Goal: Transaction & Acquisition: Purchase product/service

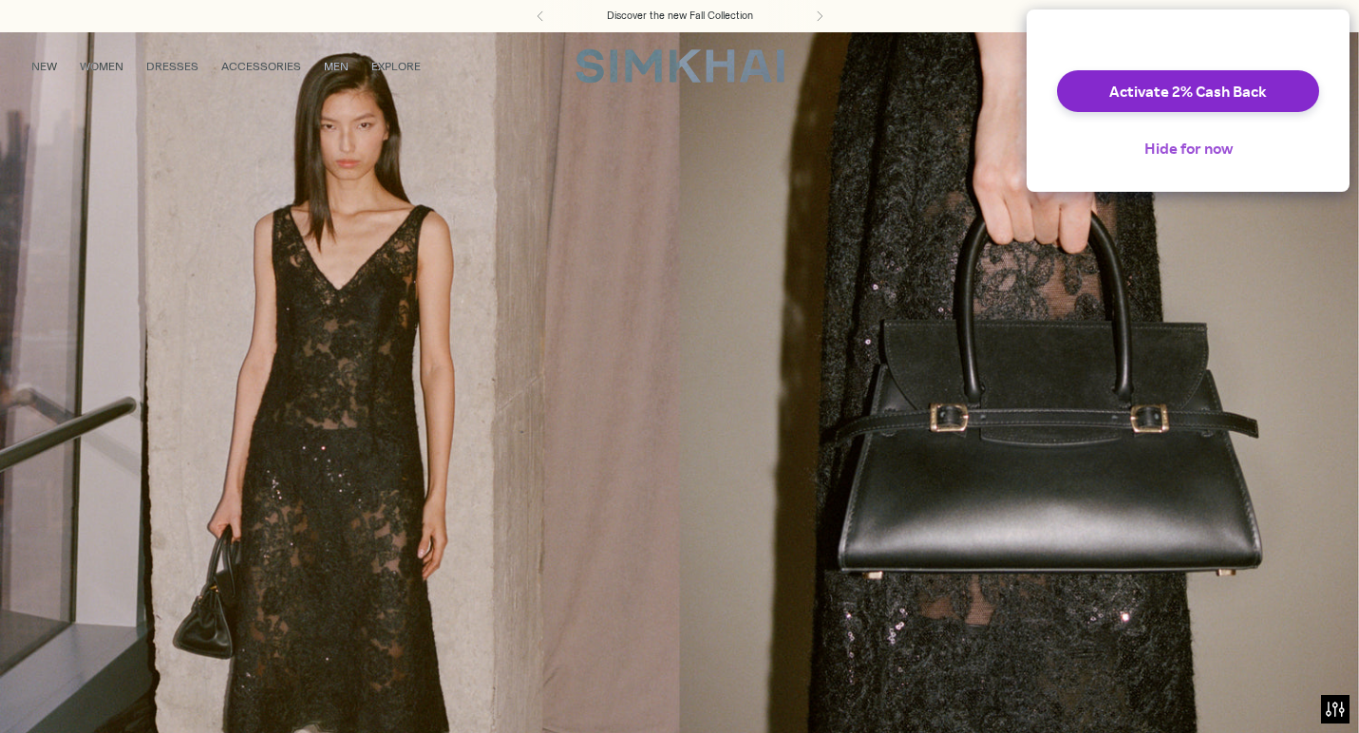
click at [1159, 160] on button "Hide for now" at bounding box center [1188, 148] width 119 height 42
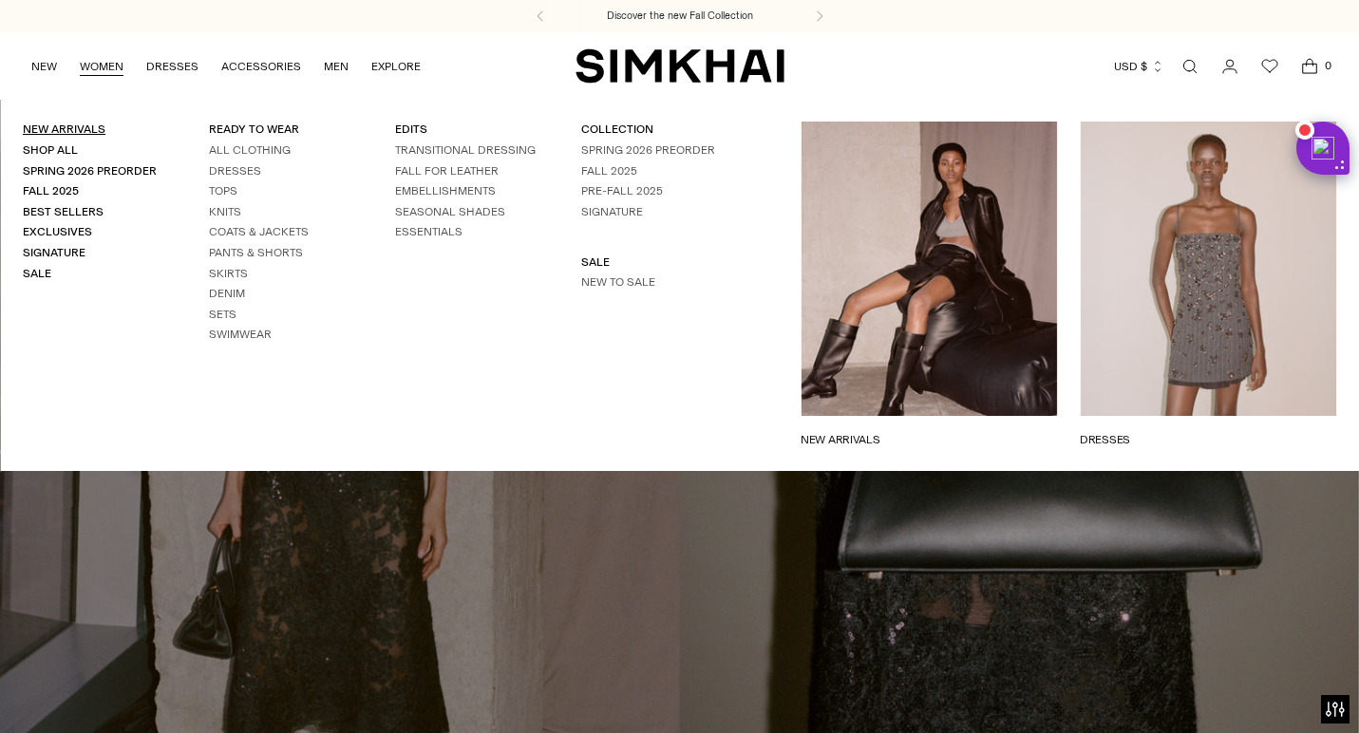
click at [89, 126] on link "New Arrivals" at bounding box center [64, 128] width 83 height 13
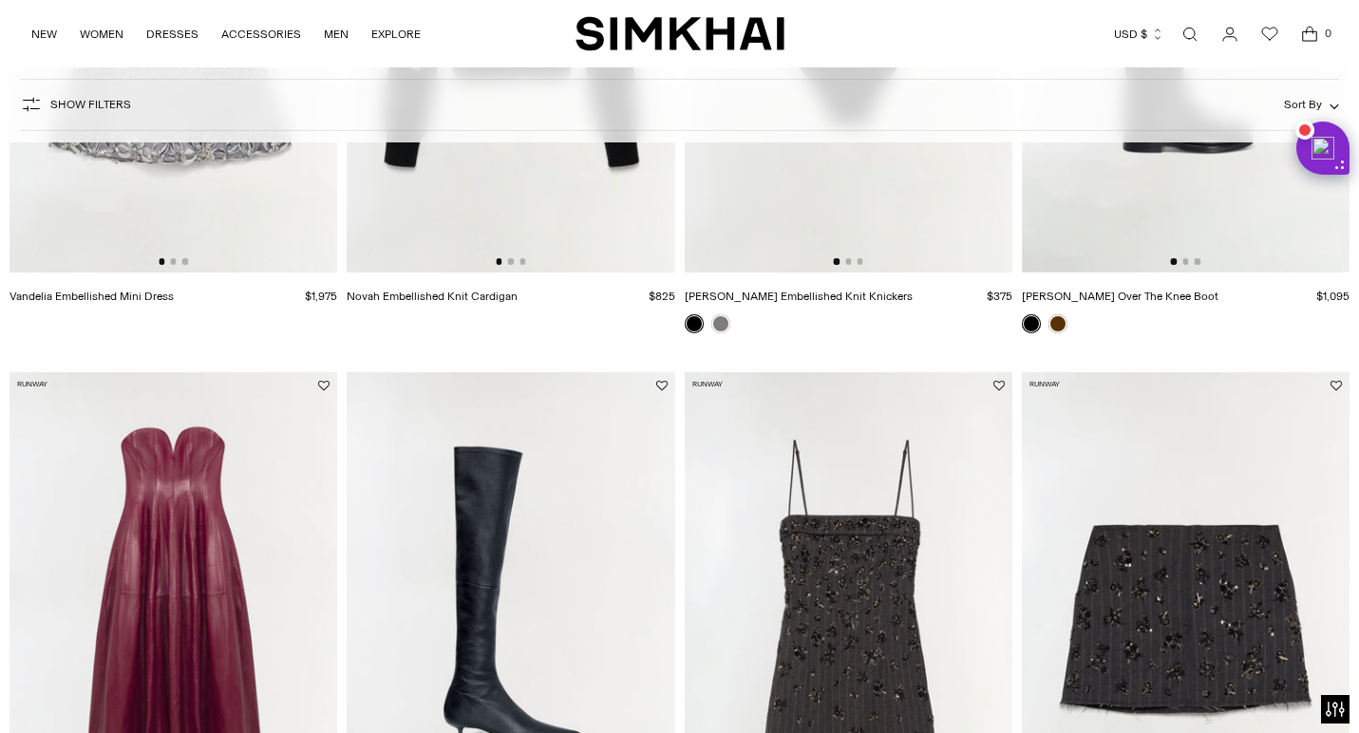
scroll to position [1187, 0]
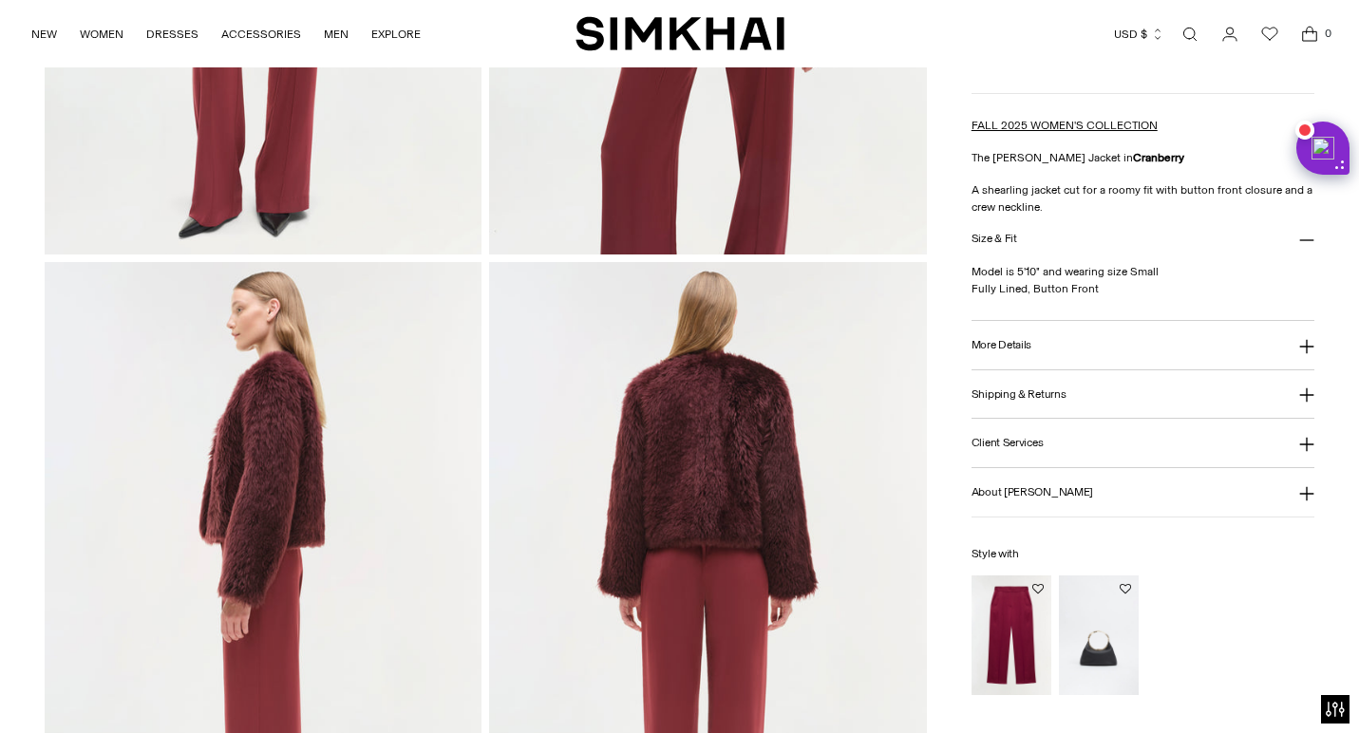
scroll to position [542, 0]
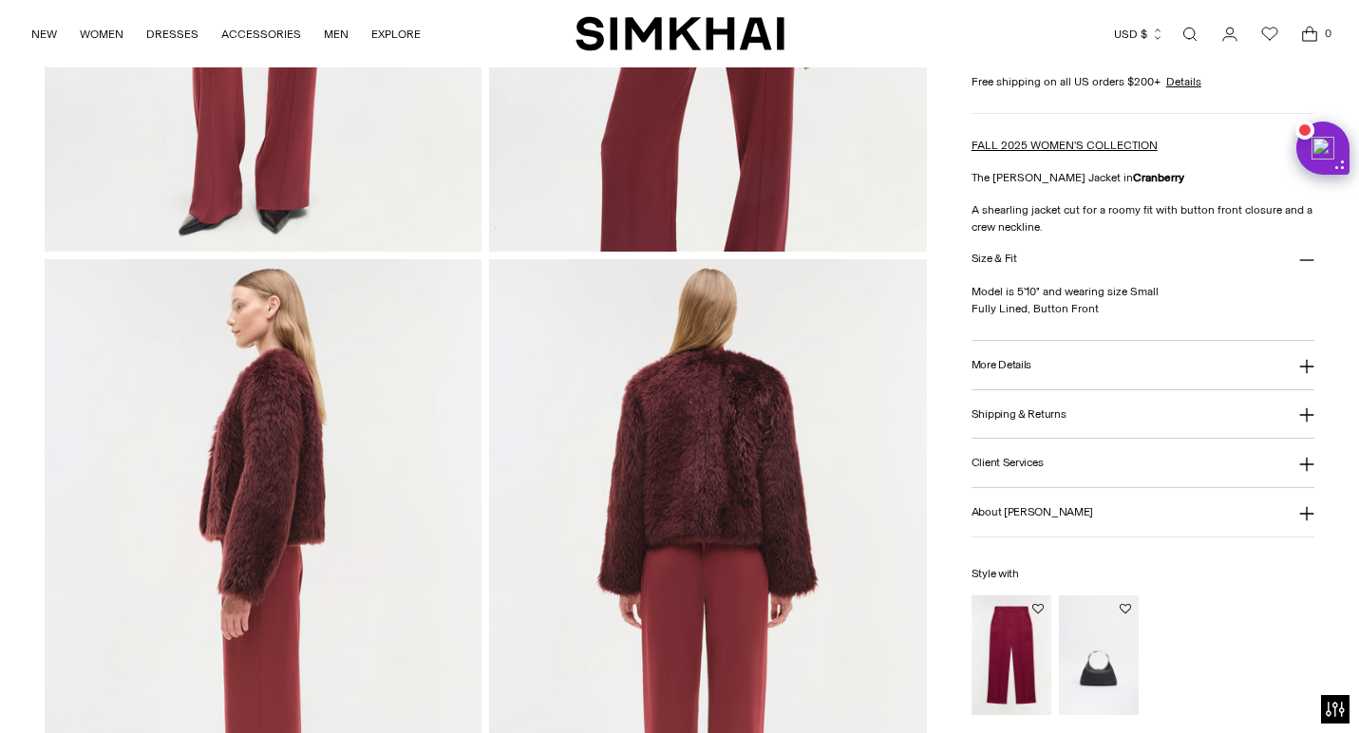
click at [1055, 354] on button "More Details" at bounding box center [1142, 366] width 343 height 48
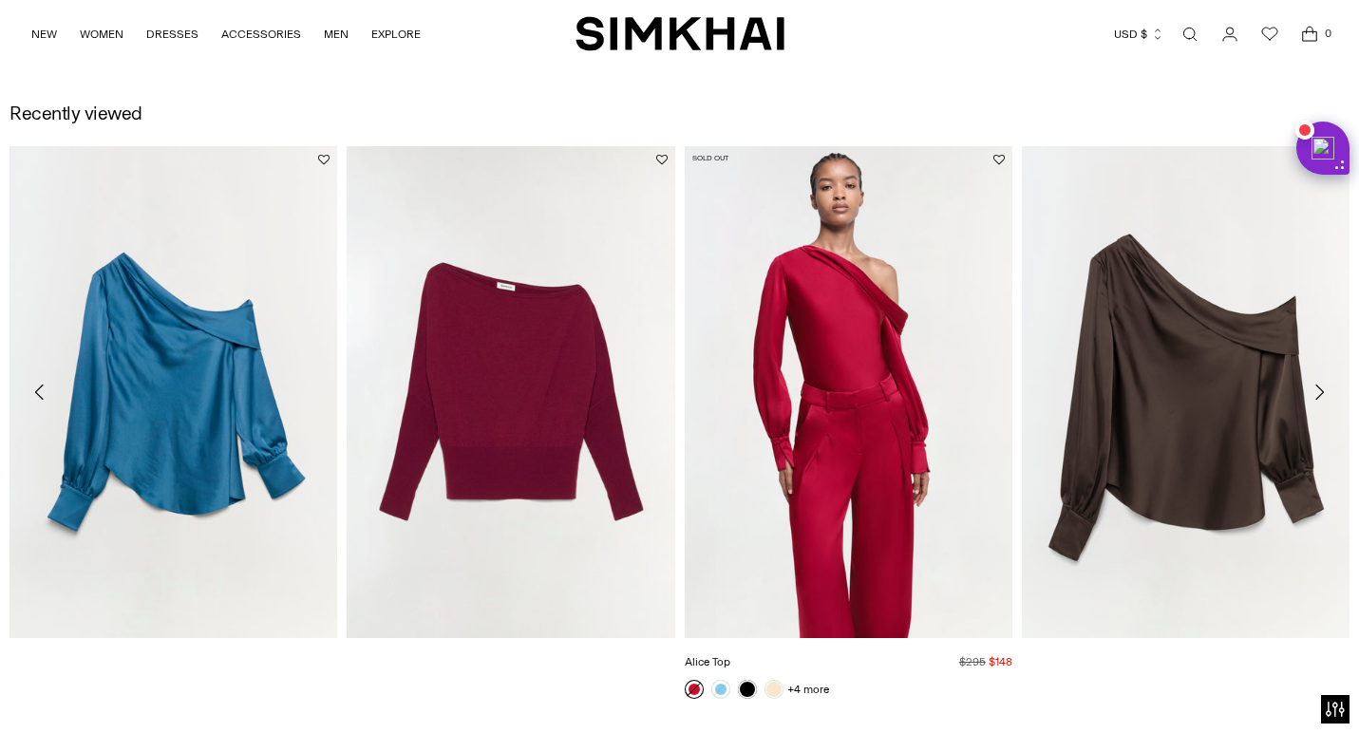
scroll to position [2090, 0]
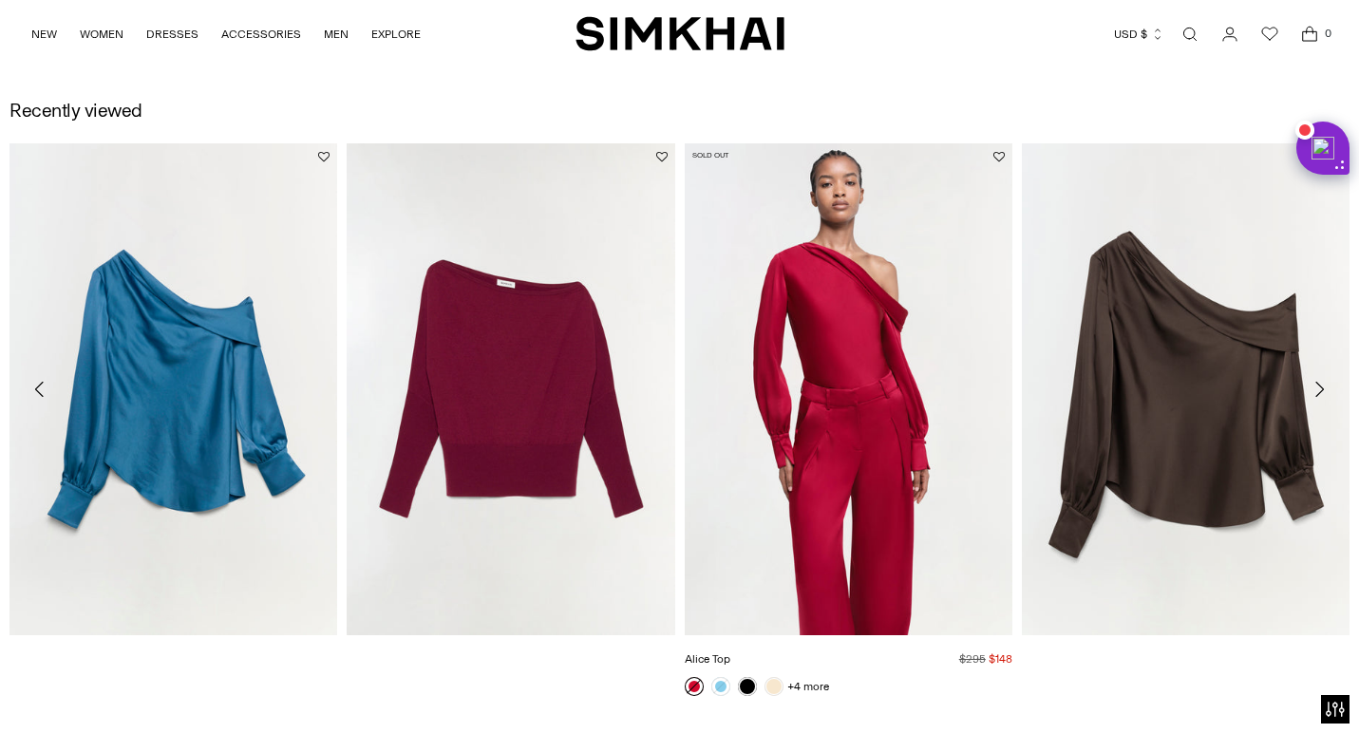
click at [730, 652] on link "Alice Top" at bounding box center [708, 658] width 46 height 13
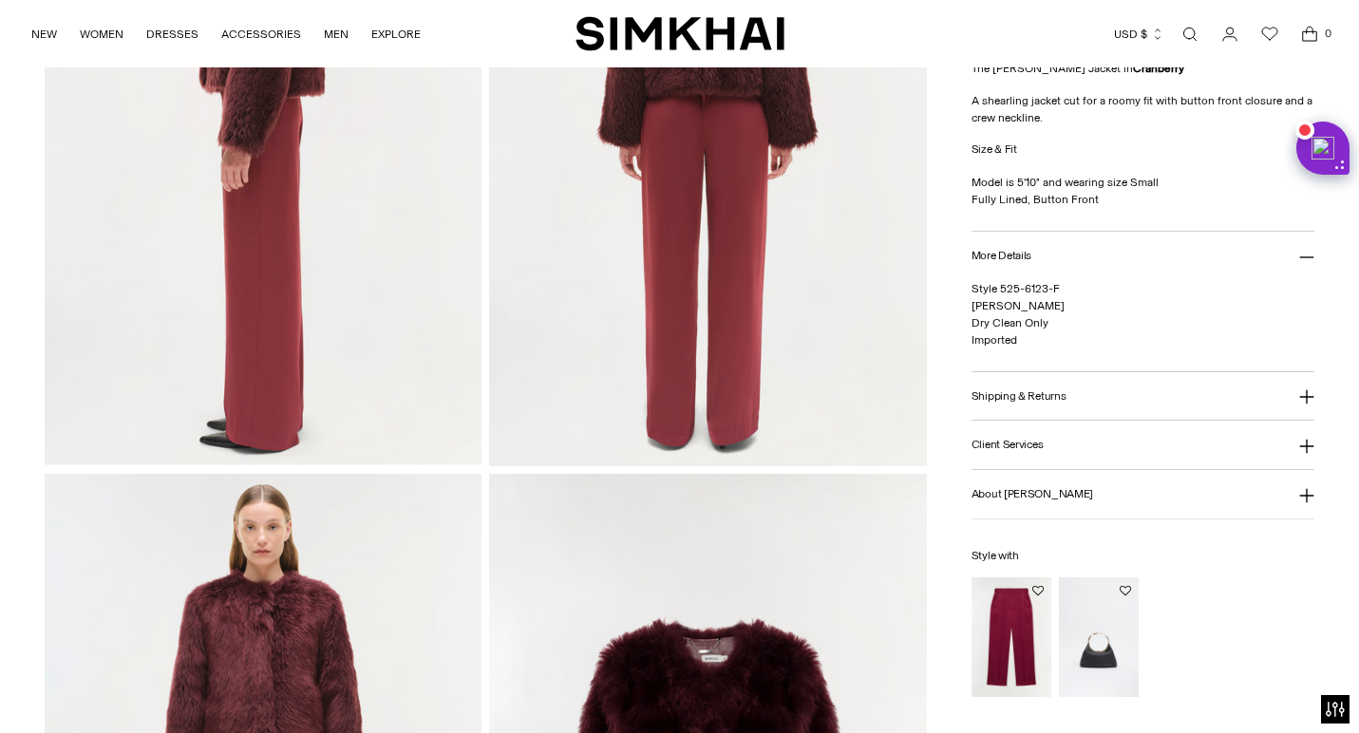
scroll to position [1005, 0]
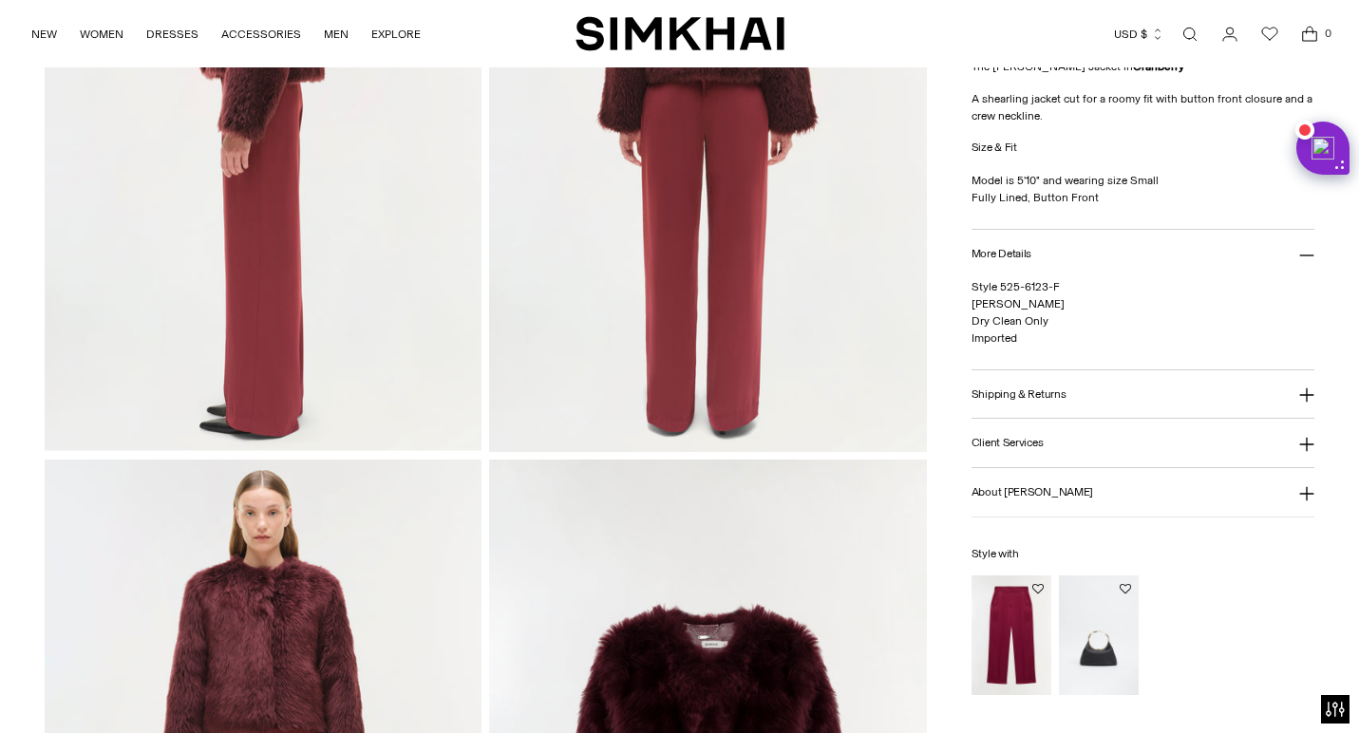
click at [0, 0] on img "Kyra Satin Wide Leg Pant" at bounding box center [0, 0] width 0 height 0
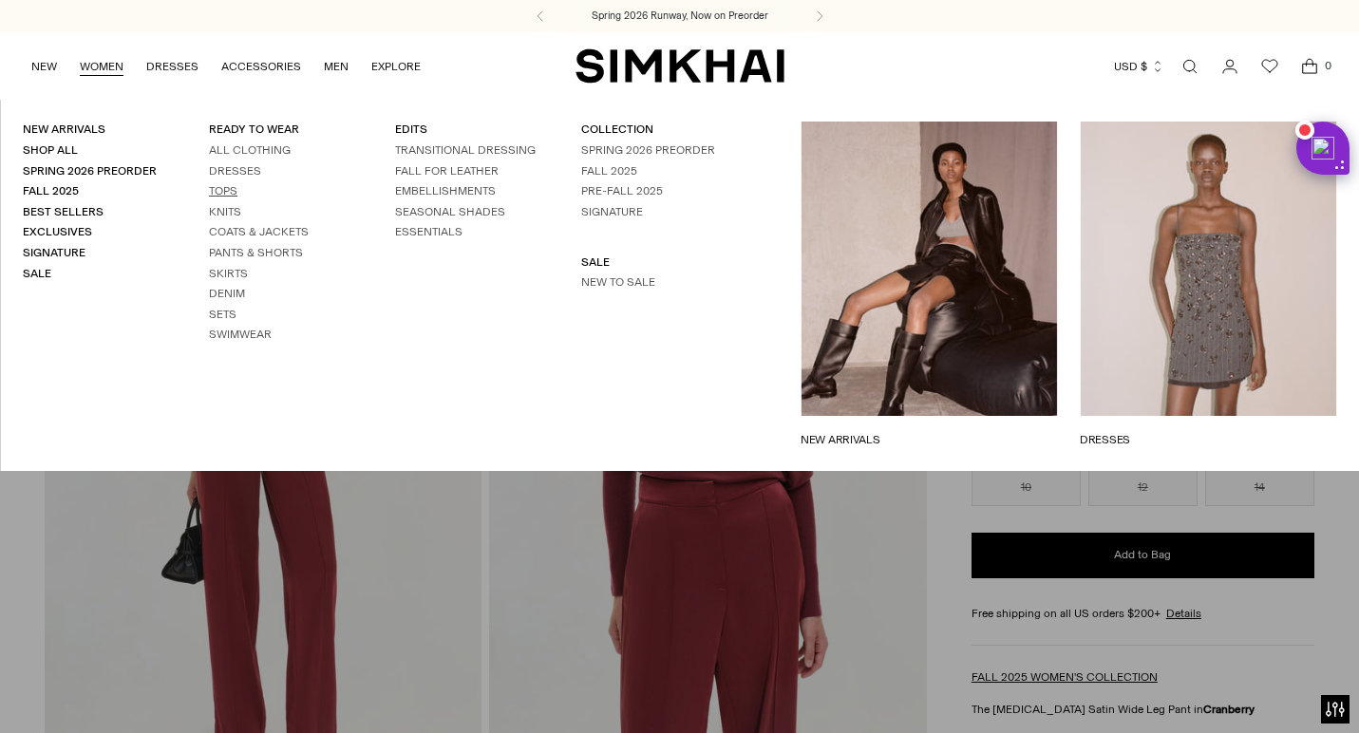
click at [217, 190] on link "Tops" at bounding box center [223, 190] width 28 height 13
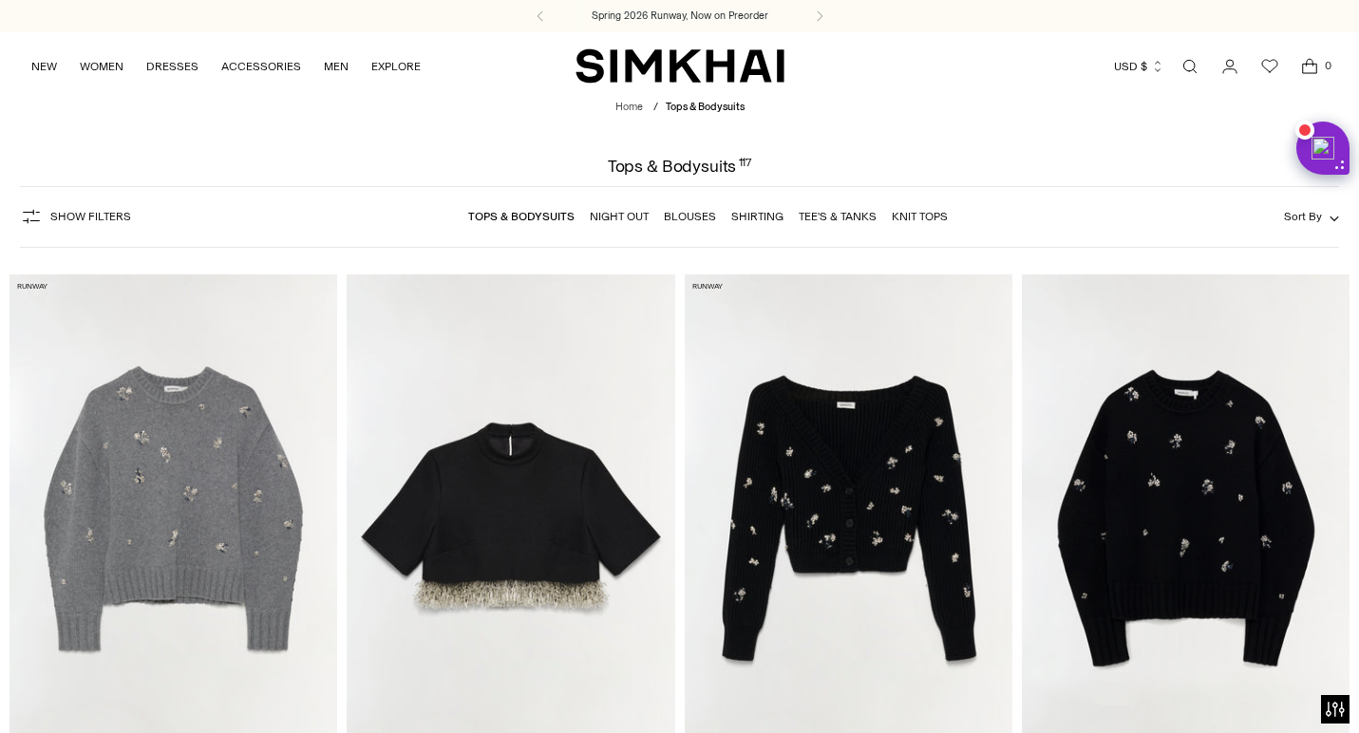
click at [812, 218] on link "Tee's & Tanks" at bounding box center [838, 216] width 78 height 13
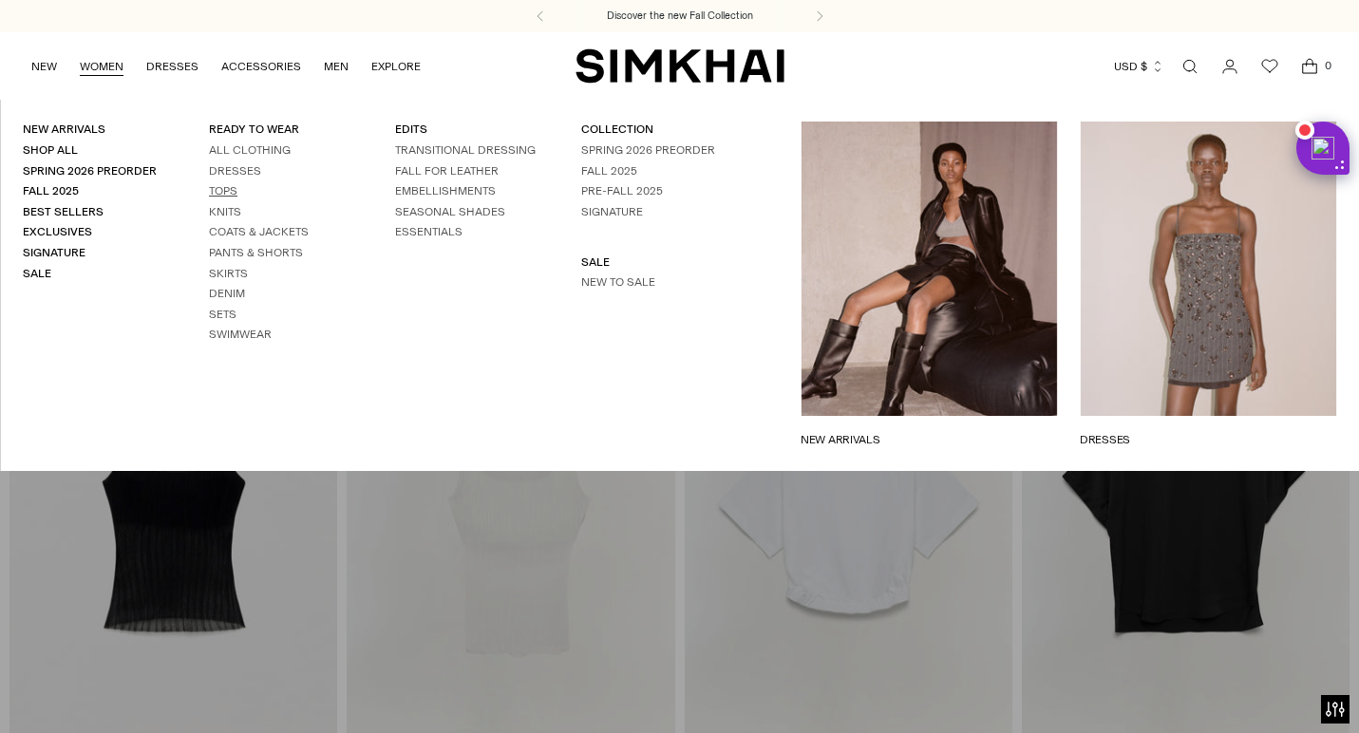
click at [223, 189] on link "Tops" at bounding box center [223, 190] width 28 height 13
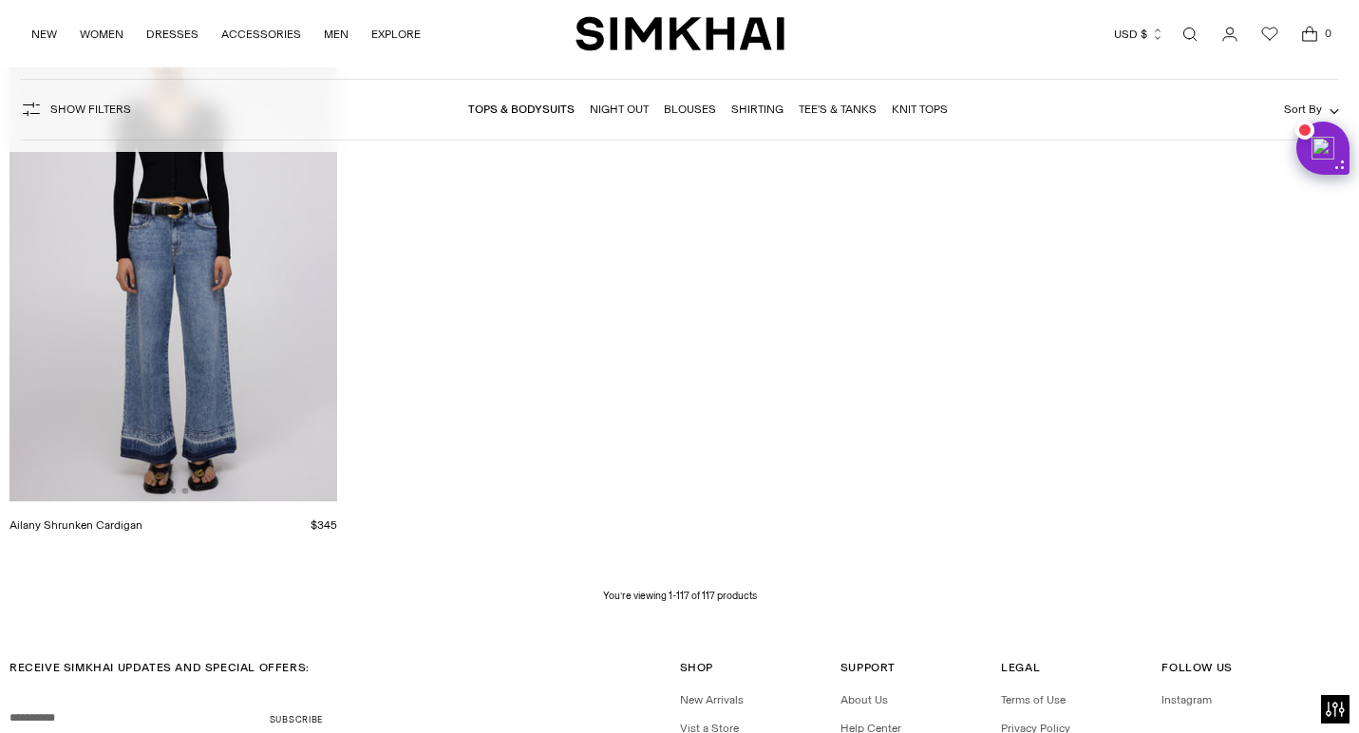
scroll to position [17305, 0]
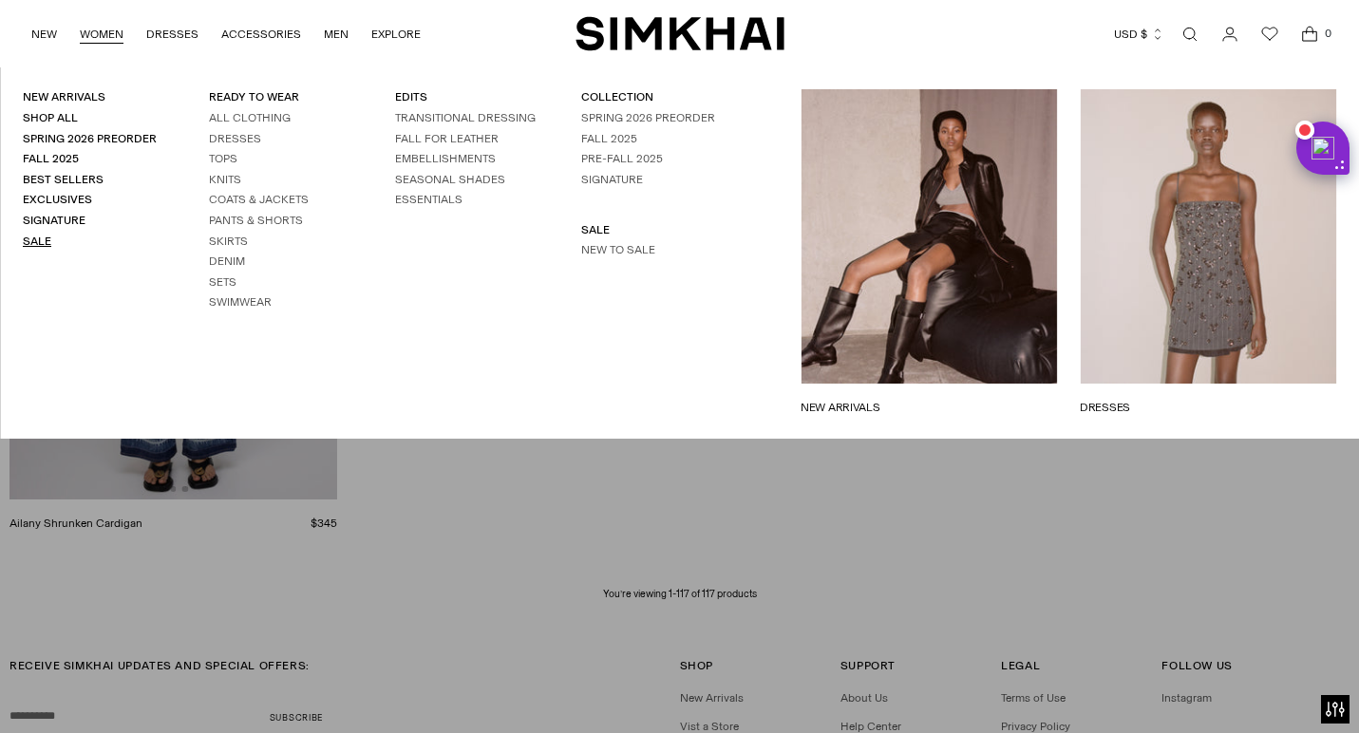
click at [43, 235] on link "Sale" at bounding box center [37, 241] width 28 height 13
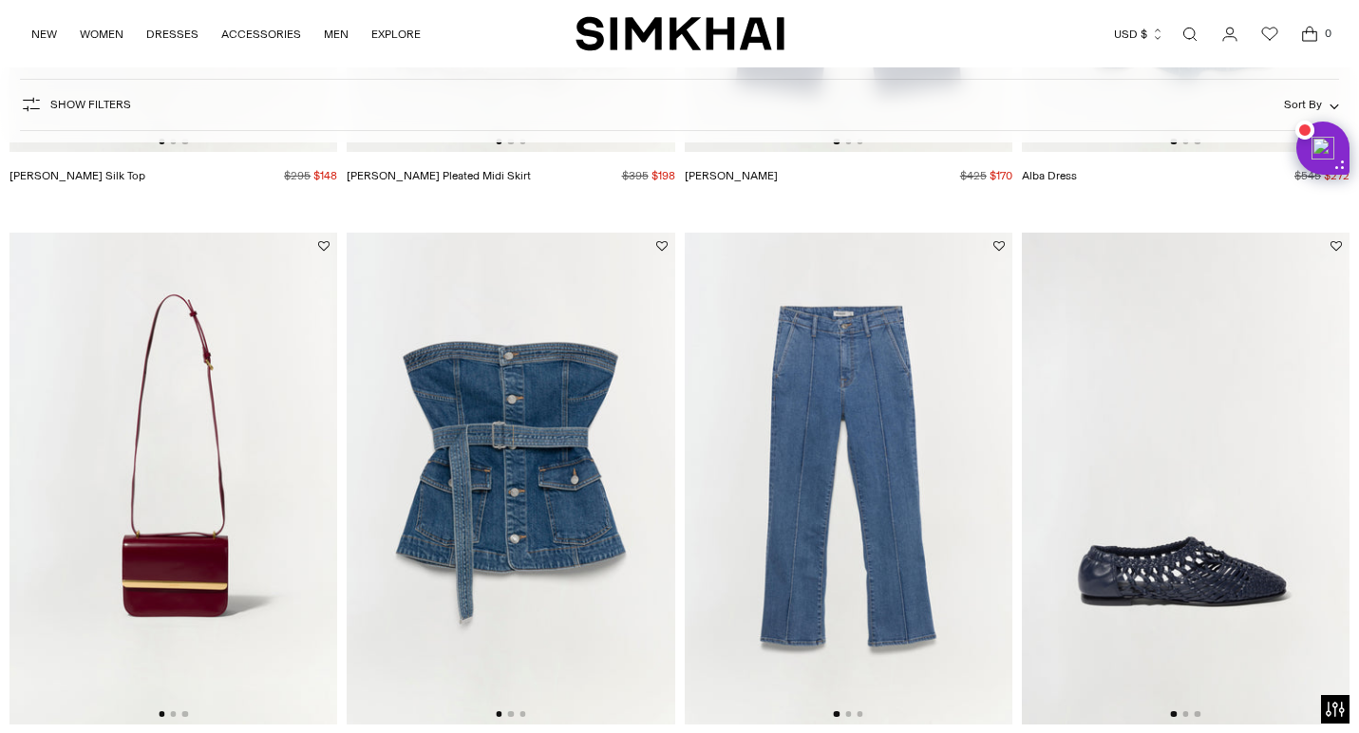
scroll to position [3674, 0]
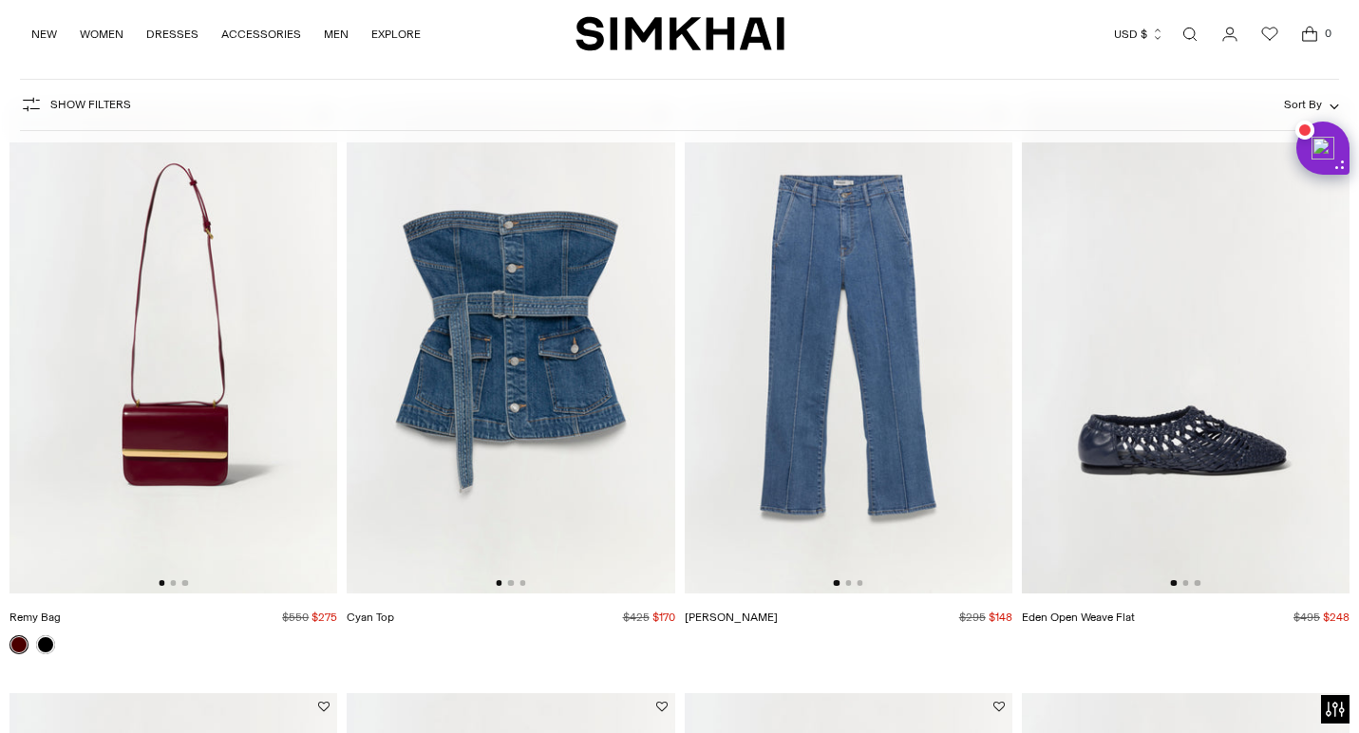
click at [912, 437] on img at bounding box center [849, 348] width 328 height 492
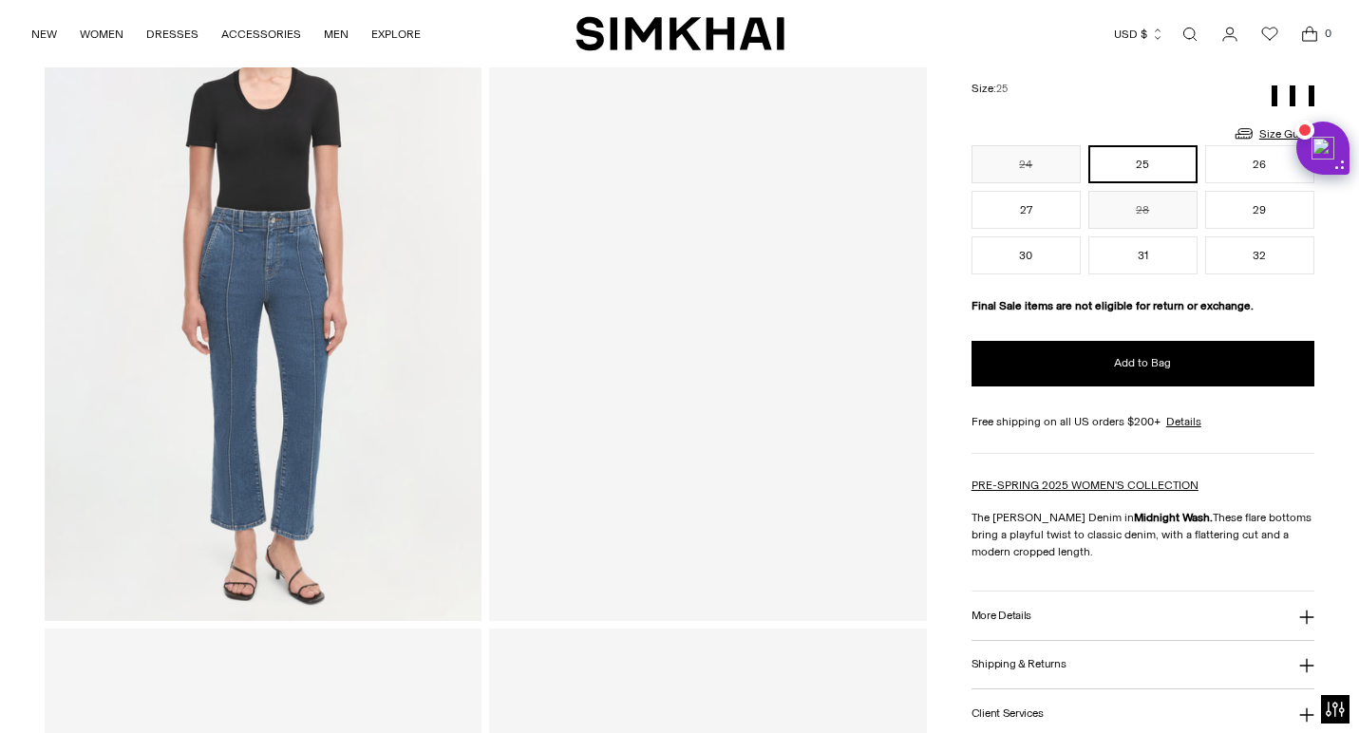
scroll to position [225, 0]
